Goal: Task Accomplishment & Management: Manage account settings

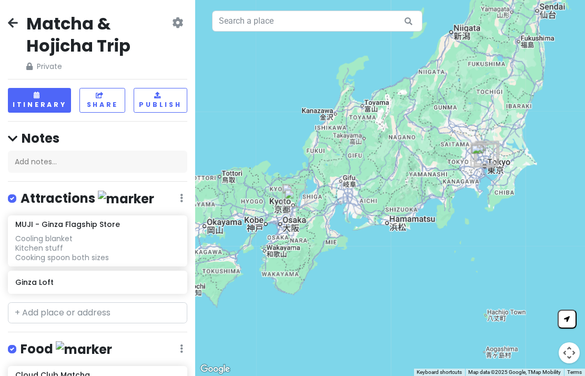
click at [14, 22] on icon at bounding box center [13, 22] width 10 height 8
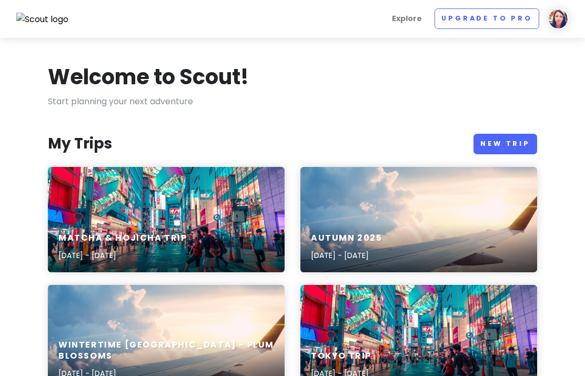
click at [437, 237] on div "Autumn [DATE], 2025 - [DATE]" at bounding box center [419, 247] width 237 height 50
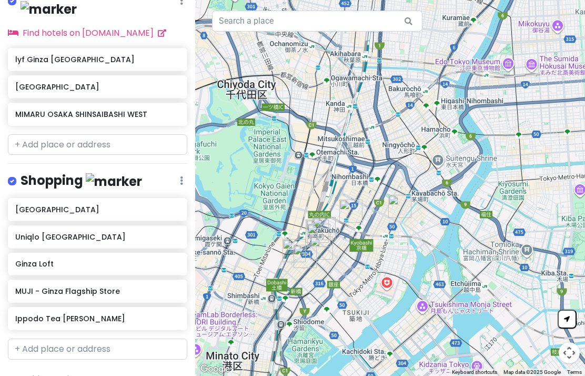
scroll to position [374, 0]
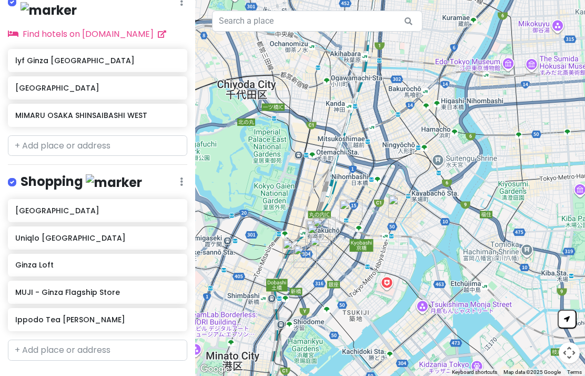
click at [131, 287] on h6 "MUJI - Ginza Flagship Store" at bounding box center [97, 291] width 164 height 9
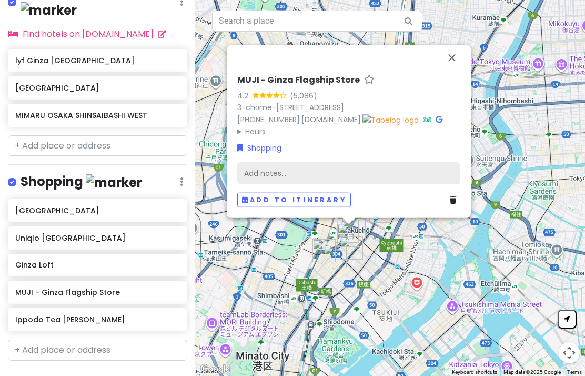
click at [386, 172] on div "Add notes..." at bounding box center [348, 173] width 223 height 22
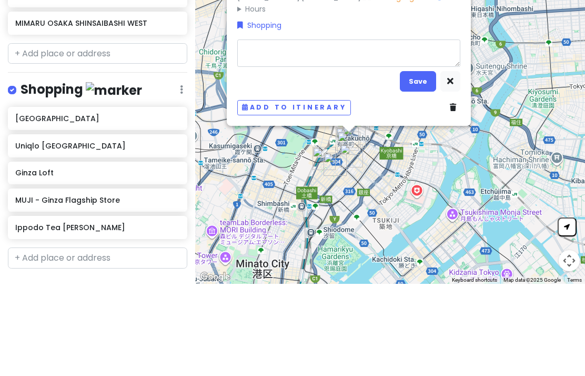
type textarea "x"
type textarea "C"
type textarea "x"
type textarea "Co"
type textarea "x"
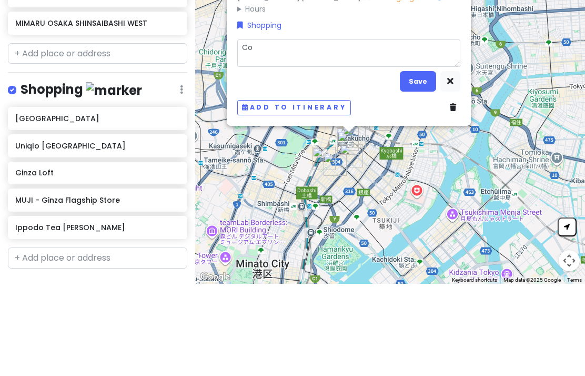
type textarea "Coo"
type textarea "x"
type textarea "Cool"
type textarea "x"
type textarea "Coolin"
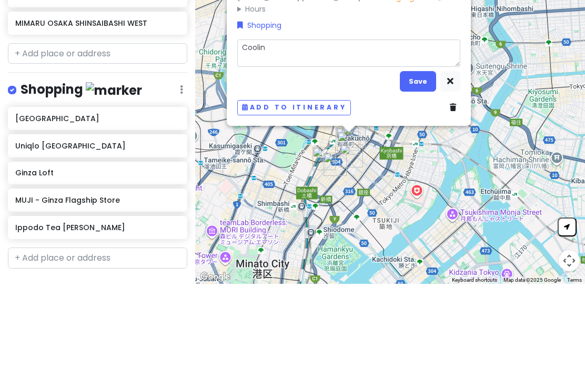
type textarea "x"
type textarea "Cooling"
type textarea "x"
type textarea "Cooling b"
type textarea "x"
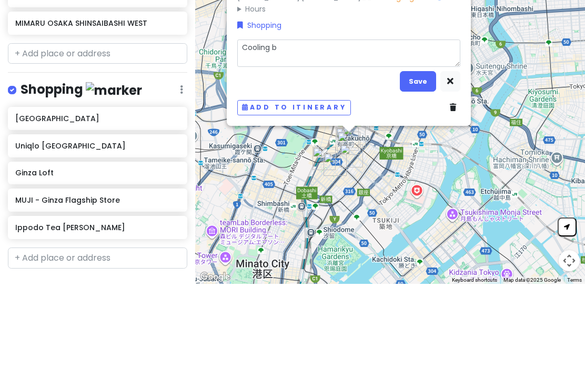
type textarea "Cooling bl"
type textarea "x"
type textarea "Cooling bla"
type textarea "x"
type textarea "Cooling [PERSON_NAME]"
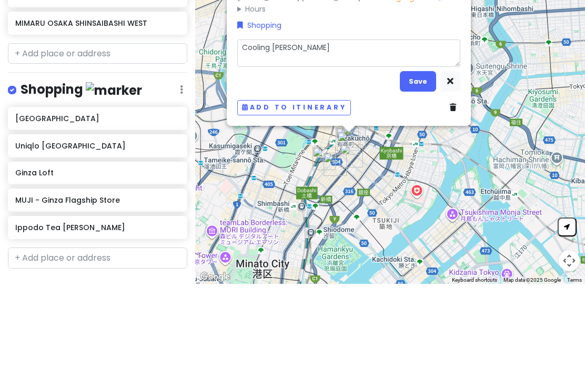
type textarea "x"
type textarea "Cooling blank"
type textarea "x"
type textarea "Cooling blanket"
type textarea "x"
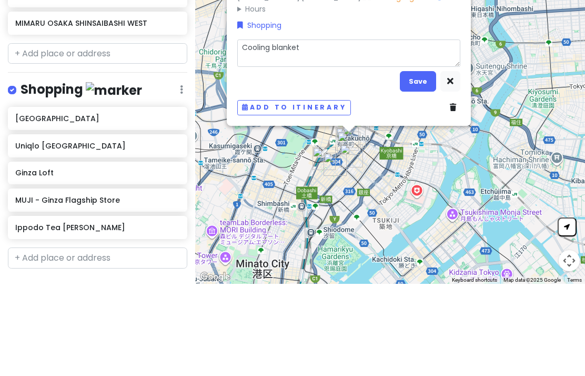
type textarea "Cooling blanket C"
type textarea "x"
type textarea "Cooling blanket Co"
type textarea "x"
type textarea "Cooling blanket Coo"
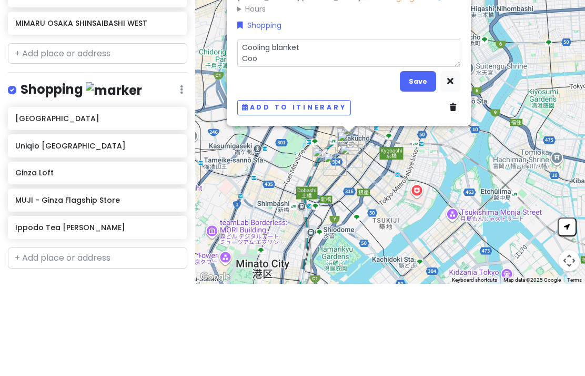
type textarea "x"
type textarea "Cooling blanket Cook"
type textarea "x"
type textarea "Cooling blanket Cooki"
type textarea "x"
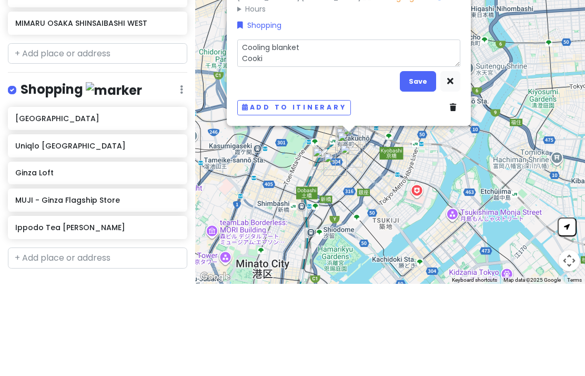
type textarea "Cooling blanket Cookin"
type textarea "x"
type textarea "Cooling blanket Cooking"
type textarea "x"
type textarea "Cooling blanket Cooking"
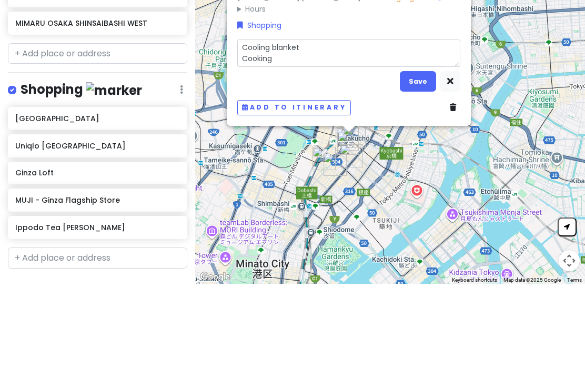
type textarea "x"
type textarea "Cooling blanket Cooking c"
type textarea "x"
type textarea "Cooling blanket Cooking co"
type textarea "x"
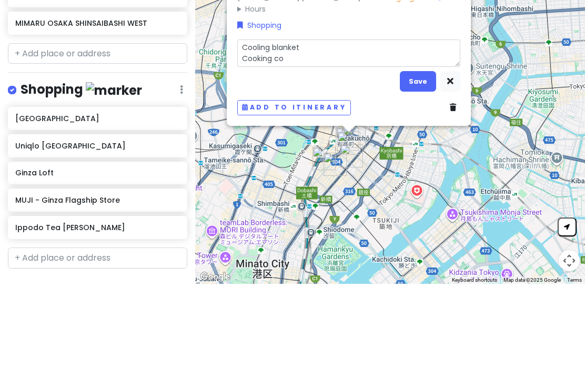
type textarea "Cooling blanket Cooking coo"
type textarea "x"
type textarea "Cooling blanket Cooking co"
type textarea "x"
type textarea "Cooling blanket Cooking c"
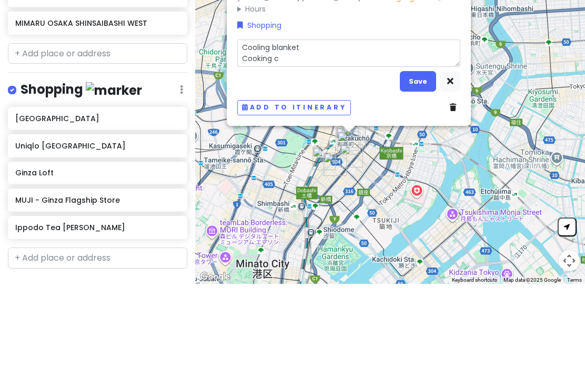
type textarea "x"
type textarea "Cooling blanket Cooking cs"
type textarea "x"
type textarea "Cooling blanket Cooking csp"
type textarea "x"
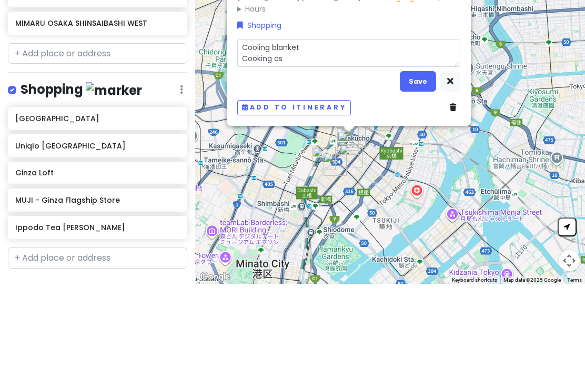
type textarea "Cooling blanket Cooking c"
type textarea "x"
type textarea "Cooling blanket Cooking"
type textarea "x"
type textarea "Cooling blanket Cooking s"
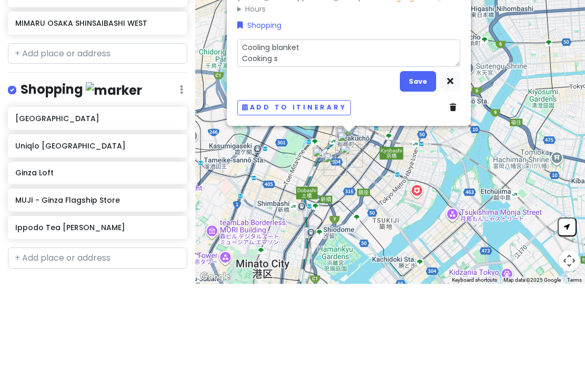
type textarea "x"
type textarea "Cooling blanket Cooking sp"
type textarea "x"
type textarea "Cooling blanket Cooking spoo"
type textarea "x"
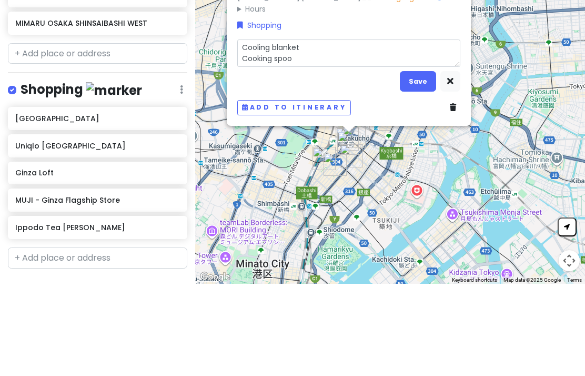
type textarea "Cooling blanket Cooking spoon"
type textarea "x"
type textarea "Cooling blanket Cooking spoons"
type textarea "x"
type textarea "Cooling blanket Cooking spoons b"
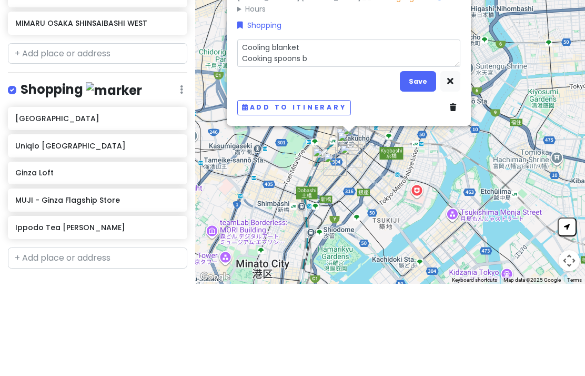
type textarea "x"
type textarea "Cooling blanket Cooking spoons"
type textarea "x"
type textarea "Cooling blanket Cooking spoons (b"
type textarea "x"
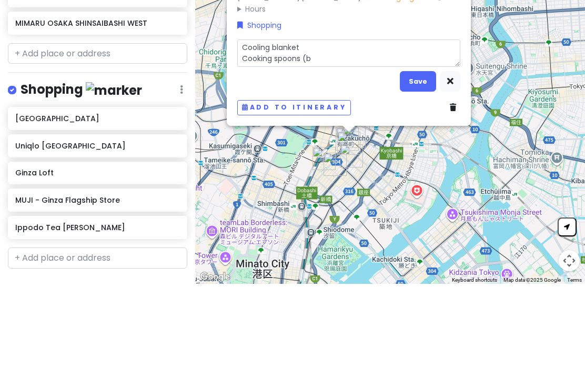
type textarea "Cooling blanket Cooking spoons (bo"
type textarea "x"
type textarea "Cooling blanket Cooking spoons (bot"
type textarea "x"
type textarea "Cooling blanket Cooking spoons (both"
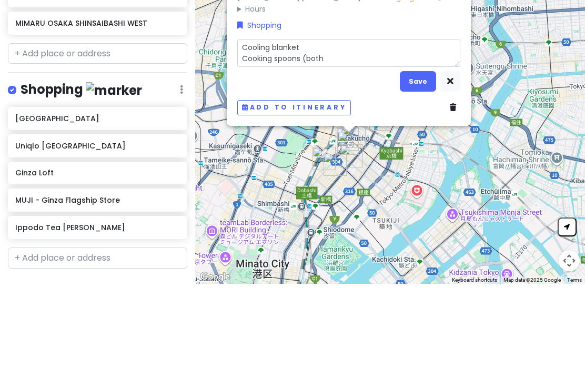
type textarea "x"
type textarea "Cooling blanket Cooking spoons (both s"
type textarea "x"
type textarea "Cooling blanket Cooking spoons (both si"
type textarea "x"
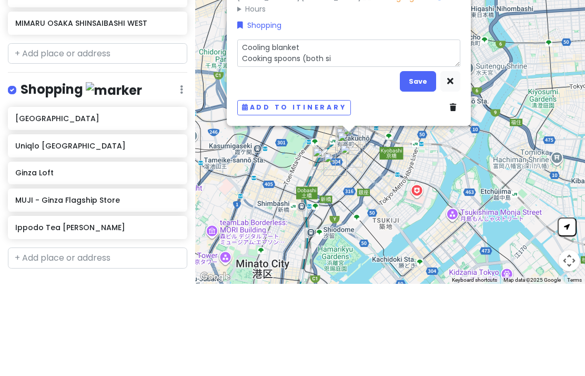
type textarea "Cooling blanket Cooking spoons (both siz"
type textarea "x"
type textarea "Cooling blanket Cooking spoons (both size"
type textarea "x"
type textarea "Cooling blanket Cooking spoons (both sizes"
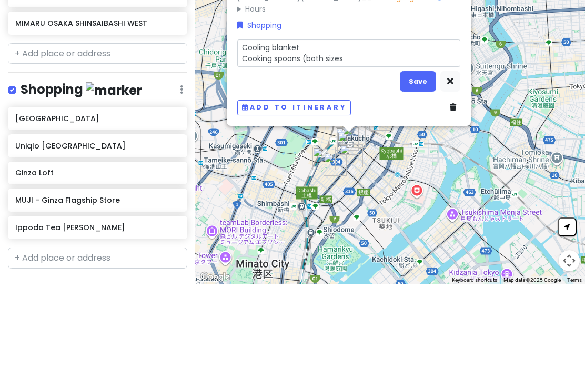
type textarea "x"
type textarea "Cooling blanket Cooking spoons (both sizes)"
type textarea "x"
type textarea "Cooling blanket Cooking spoons (both sizes)"
type textarea "x"
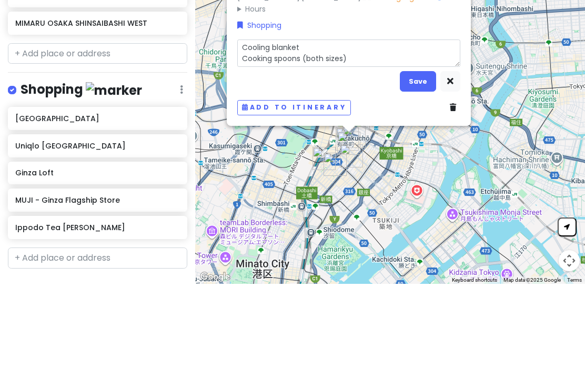
type textarea "Cooling blanket Cooking spoons (both sizes)"
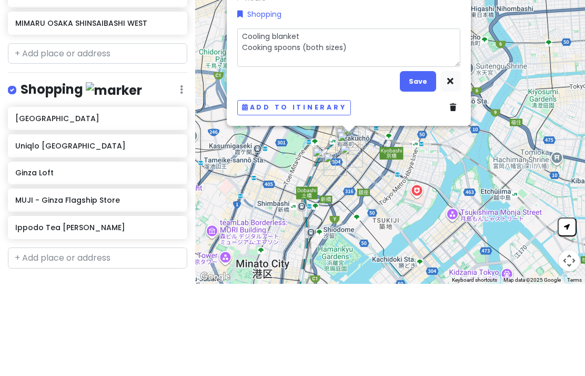
type textarea "x"
type textarea "Cooling blanket Cooking spoons (both sizes) T"
type textarea "x"
type textarea "Cooling blanket Cooking spoons (both sizes) To"
type textarea "x"
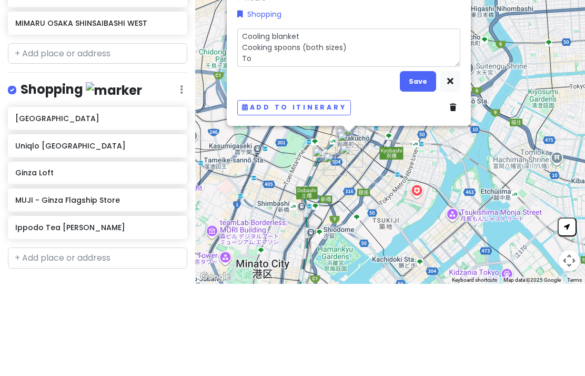
type textarea "Cooling blanket Cooking spoons (both sizes) Tow"
type textarea "x"
type textarea "Cooling blanket Cooking spoons (both sizes) Towl"
type textarea "x"
type textarea "Cooling blanket Cooking spoons (both sizes) [PERSON_NAME]"
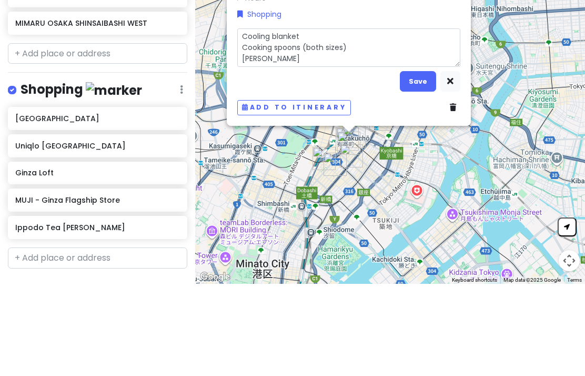
type textarea "x"
type textarea "Cooling blanket Cooking spoons (both sizes) Towl"
type textarea "x"
type textarea "Cooling blanket Cooking spoons (both sizes) Tow"
type textarea "x"
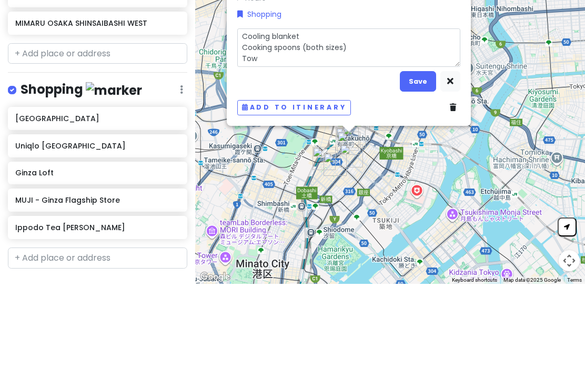
type textarea "Cooling blanket Cooking spoons (both sizes) [PERSON_NAME]"
type textarea "x"
type textarea "Cooling blanket Cooking spoons (both sizes) Towel"
type textarea "x"
type textarea "Cooling blanket Cooking spoons (both sizes) Towels"
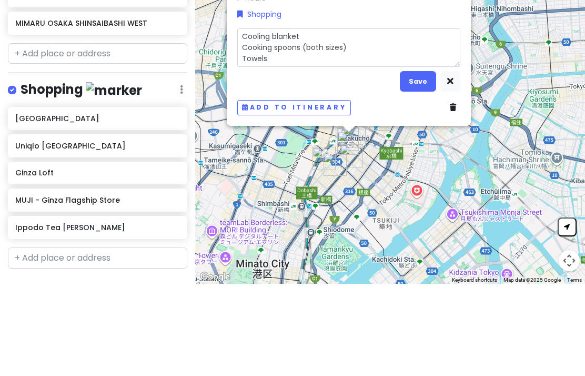
type textarea "x"
type textarea "Cooling blanket Cooking spoons (both sizes) Towels"
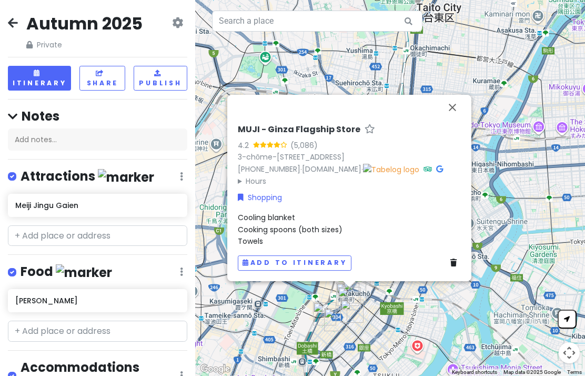
scroll to position [0, 0]
click at [4, 24] on div "Autumn 2025 Private Change Dates Make a Copy Delete Trip Go Pro ⚡️ Give Feedbac…" at bounding box center [97, 188] width 195 height 376
click at [6, 29] on div "Autumn 2025 Private Change Dates Make a Copy Delete Trip Go Pro ⚡️ Give Feedbac…" at bounding box center [97, 188] width 195 height 376
click at [17, 21] on icon at bounding box center [13, 22] width 10 height 8
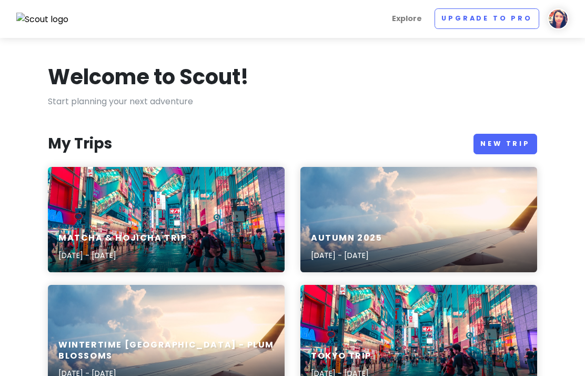
click at [203, 195] on div "Matcha & Hojicha Trip [DATE] - [DATE]" at bounding box center [166, 219] width 237 height 105
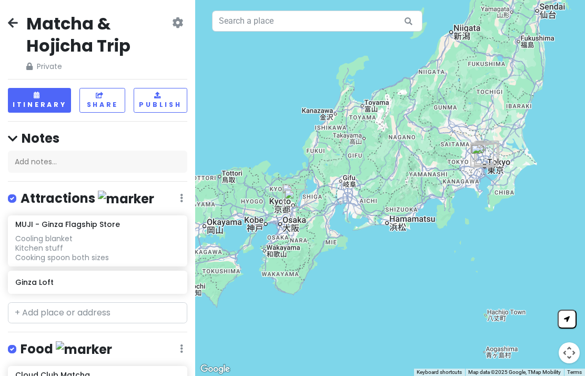
click at [6, 17] on div "Matcha & Hojicha Trip Private Change Dates Make a Copy Delete Trip Go Pro ⚡️ Gi…" at bounding box center [97, 188] width 195 height 376
click at [16, 23] on icon at bounding box center [13, 22] width 10 height 8
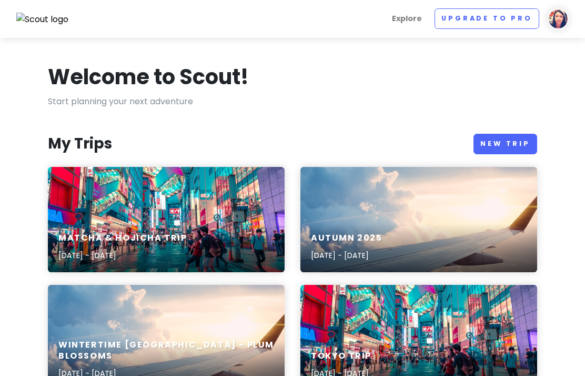
click at [363, 208] on div "Autumn [DATE], 2025 - [DATE]" at bounding box center [419, 219] width 237 height 105
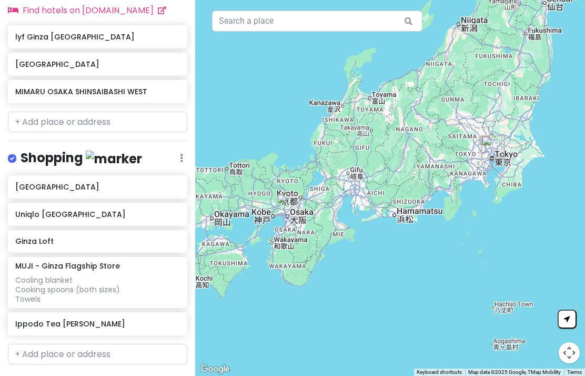
scroll to position [401, 0]
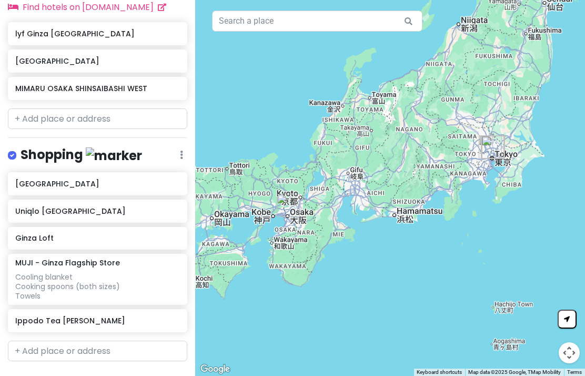
click at [19, 272] on div "Cooling blanket Cooking spoons (both sizes) Towels" at bounding box center [97, 286] width 164 height 29
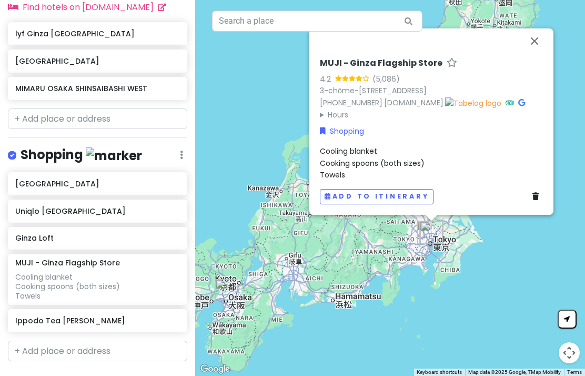
click at [407, 166] on span "Cooling blanket Cooking spoons (both sizes) Towels" at bounding box center [372, 163] width 105 height 34
type textarea "x"
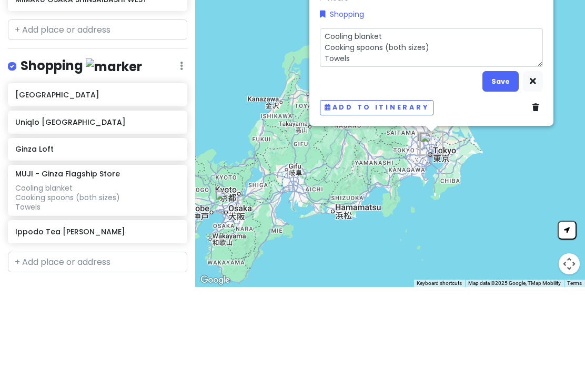
click at [467, 117] on textarea "Cooling blanket Cooking spoons (both sizes) Towels" at bounding box center [431, 136] width 223 height 38
type textarea "Cooling blanket Cooking spoons (both sizes) F Towels"
type textarea "x"
type textarea "Cooling blanket Cooking spoons (both sizes) Towels"
type textarea "x"
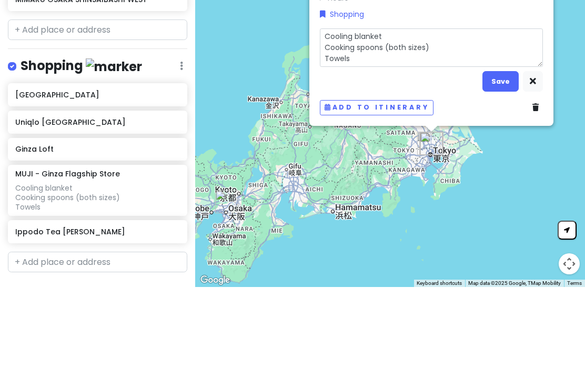
type textarea "Cooling blanket Cooking spoons (both sizes) & Towels"
type textarea "x"
type textarea "Cooling blanket Cooking spoons (both sizes) & o Towels"
type textarea "x"
type textarea "Cooling blanket Cooking spoons (both sizes) & ot Towels"
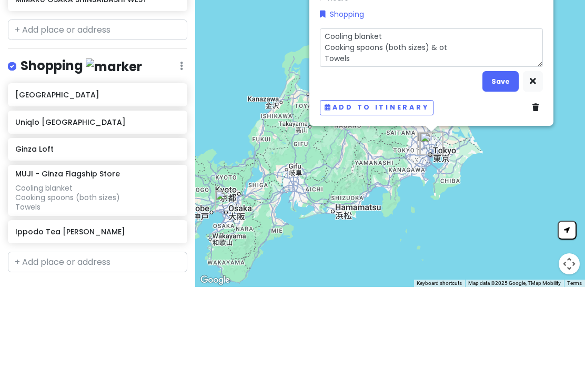
type textarea "x"
type textarea "Cooling blanket Cooking spoons (both sizes) & oth Towels"
type textarea "x"
type textarea "Cooling blanket Cooking spoons (both sizes) & othe Towels"
type textarea "x"
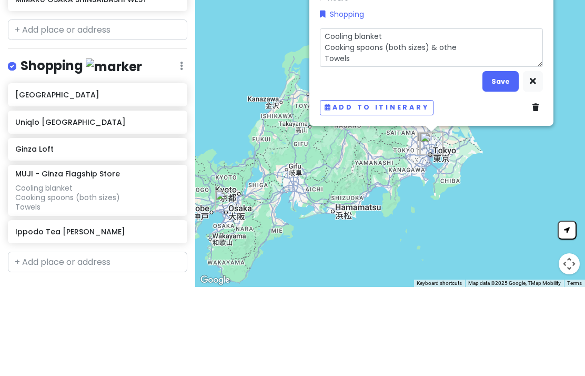
type textarea "Cooling blanket Cooking spoons (both sizes) & other Towels"
type textarea "x"
type textarea "Cooling blanket Cooking spoons (both sizes) & other k Towels"
type textarea "x"
type textarea "Cooling blanket Cooking spoons (both sizes) & other ki Towels"
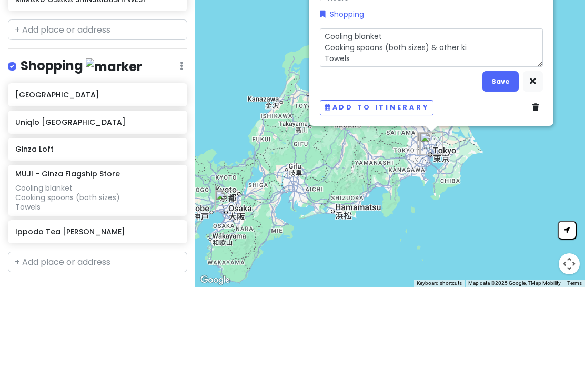
type textarea "x"
type textarea "Cooling blanket Cooking spoons (both sizes) & other kit Towels"
type textarea "x"
type textarea "Cooling blanket Cooking spoons (both sizes) & other kitc Towels"
type textarea "x"
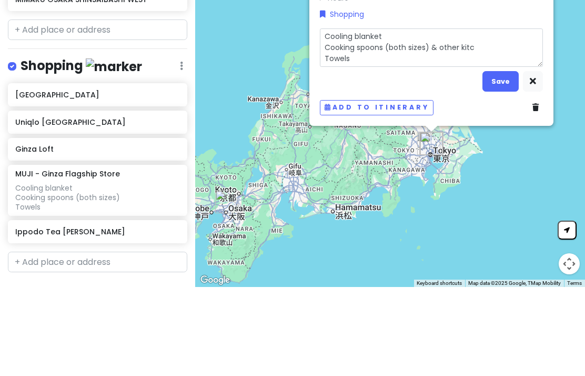
type textarea "Cooling blanket Cooking spoons (both sizes) & other kitch Towels"
type textarea "x"
type textarea "Cooling blanket Cooking spoons (both sizes) & other kitche Towels"
type textarea "x"
type textarea "Cooling blanket Cooking spoons (both sizes) & other kitchen Towels"
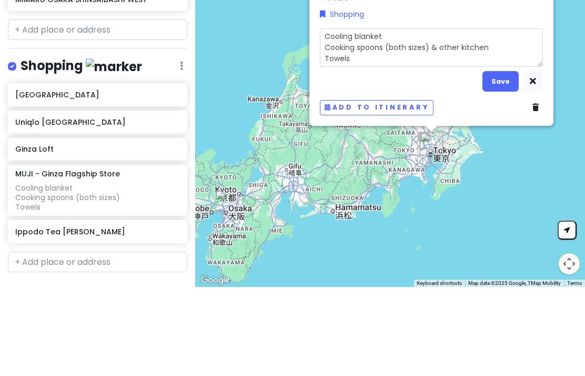
type textarea "x"
type textarea "Cooling blanket Cooking spoons (both sizes) & other kitchen Towels"
type textarea "x"
type textarea "Cooling blanket Cooking spoons (both sizes) & other kitchen s Towels"
type textarea "x"
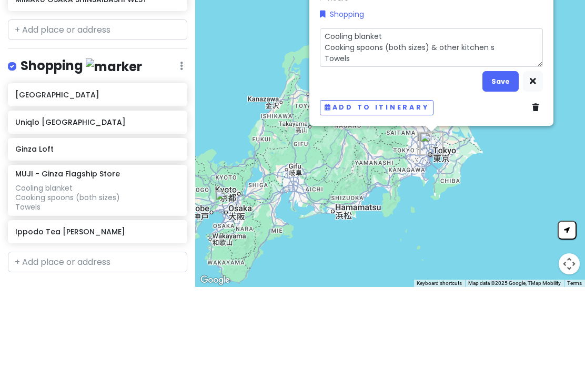
type textarea "Cooling blanket Cooking spoons (both sizes) & other kitchen st Towels"
type textarea "x"
type textarea "Cooling blanket Cooking spoons (both sizes) & other kitchen stu Towels"
type textarea "x"
type textarea "Cooling blanket Cooking spoons (both sizes) & other kitchen stuf Towels"
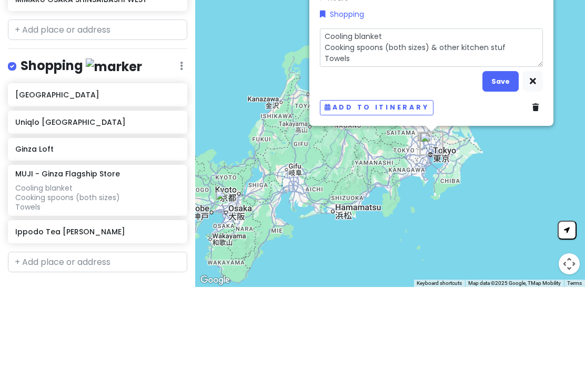
type textarea "x"
type textarea "Cooling blanket Cooking spoons (both sizes) & other kitchen stuff Towels"
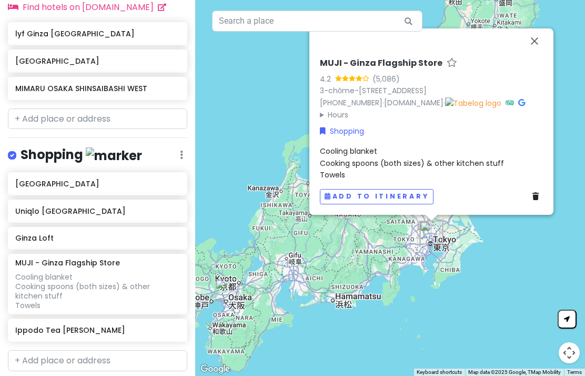
scroll to position [392, 0]
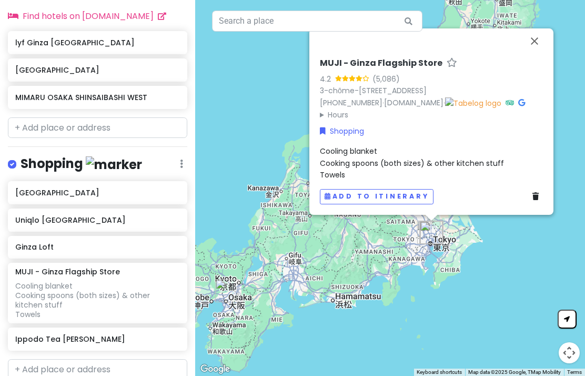
click at [538, 42] on button "Close" at bounding box center [534, 40] width 25 height 25
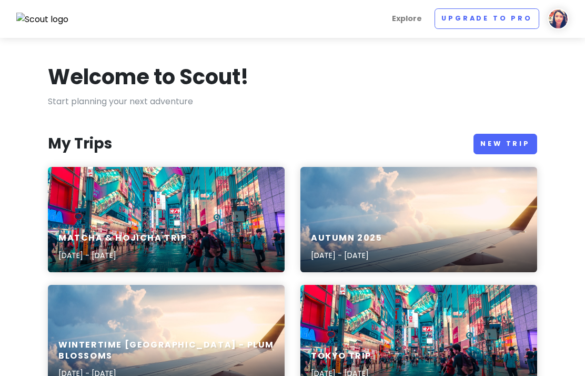
click at [422, 226] on div "Autumn [DATE], 2025 - [DATE]" at bounding box center [419, 247] width 237 height 50
click at [76, 216] on div "Matcha & Hojicha Trip [DATE] - [DATE]" at bounding box center [166, 219] width 237 height 105
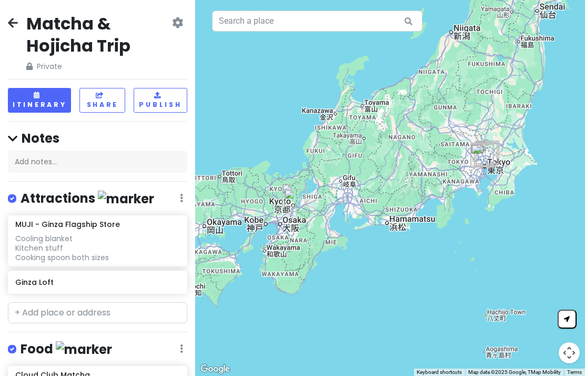
click at [27, 243] on div "Cooling blanket Kitchen stuff Cooking spoon both sizes" at bounding box center [97, 248] width 164 height 29
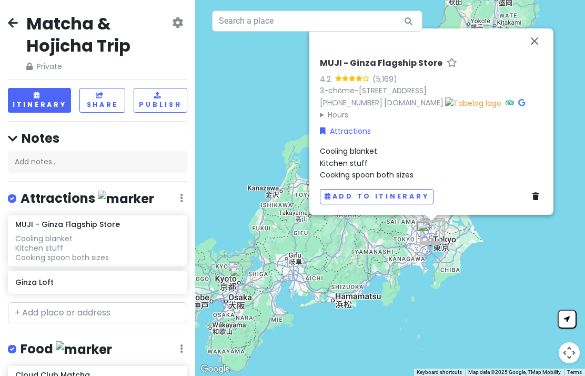
click at [535, 197] on icon at bounding box center [536, 196] width 6 height 7
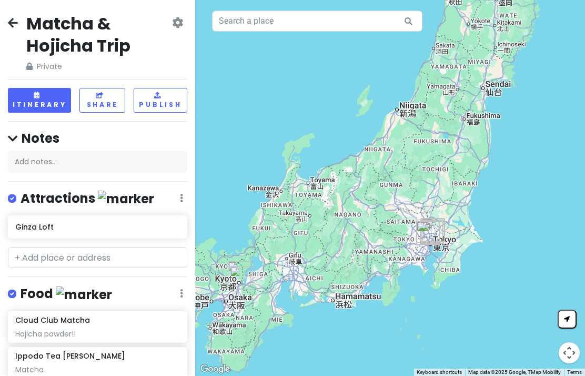
click at [20, 231] on div "Ginza Loft" at bounding box center [97, 227] width 164 height 15
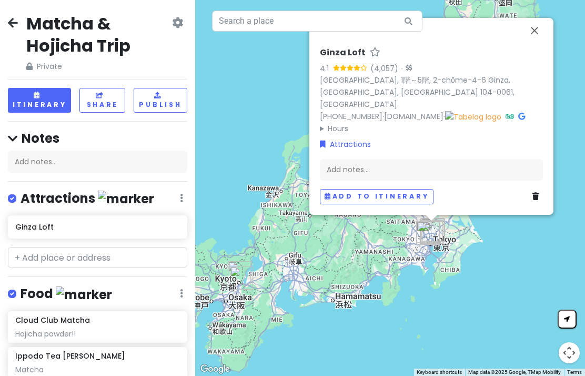
click at [533, 197] on icon at bounding box center [536, 196] width 6 height 7
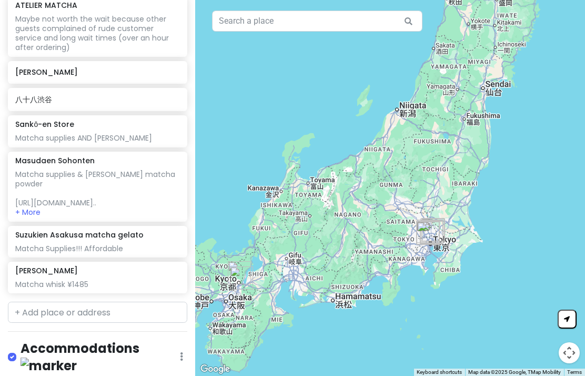
scroll to position [663, 0]
